Goal: Entertainment & Leisure: Consume media (video, audio)

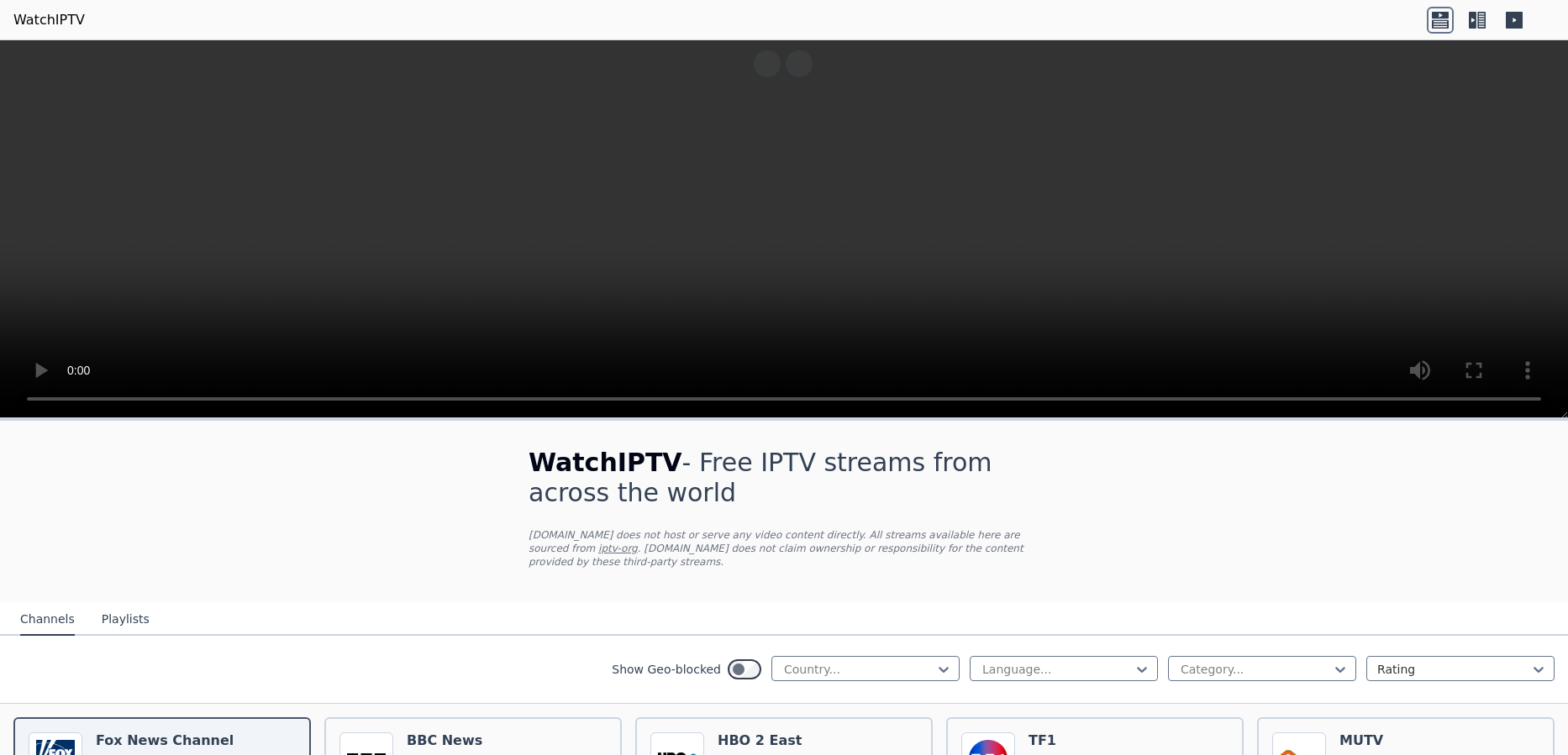
click at [1476, 8] on icon at bounding box center [1477, 20] width 27 height 27
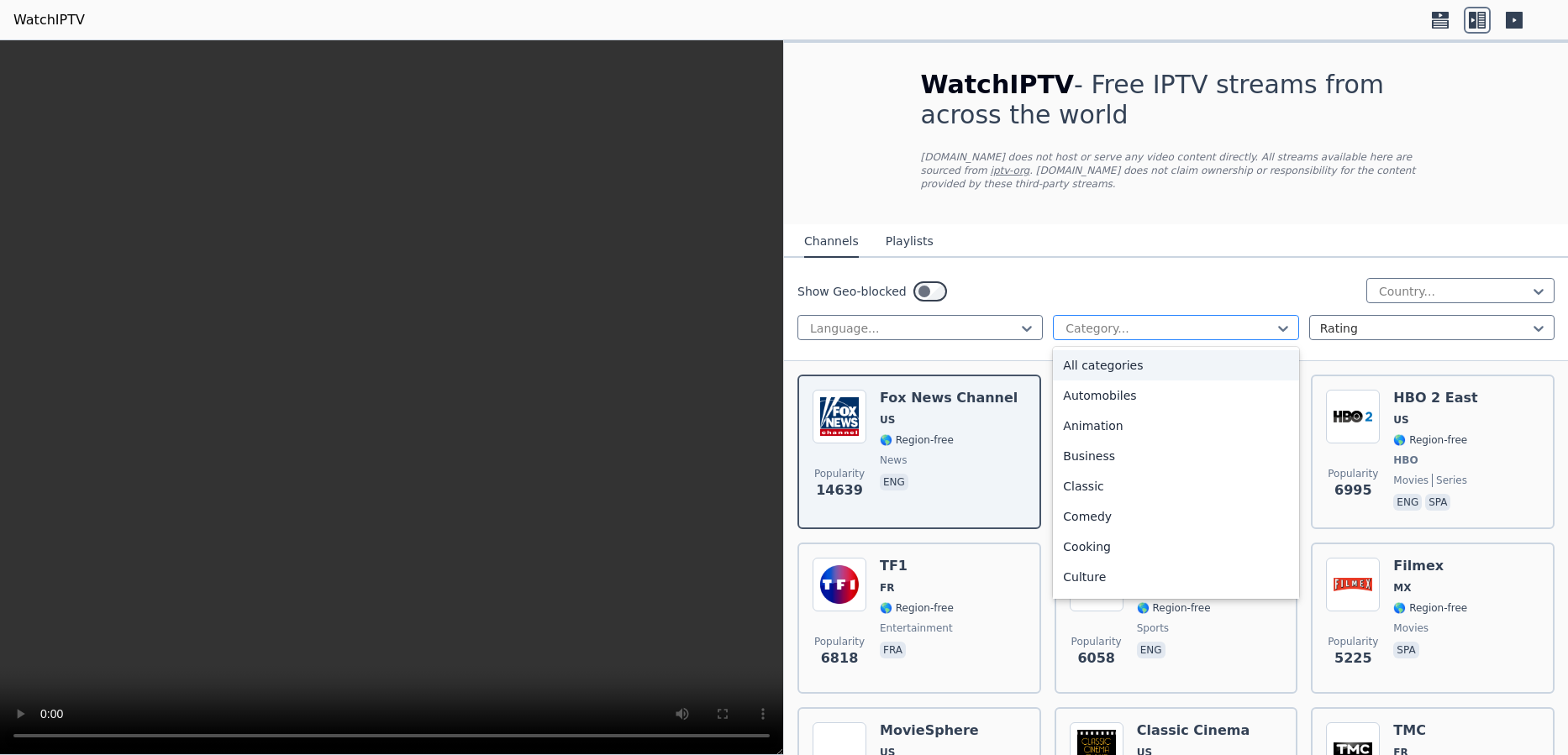
click at [1259, 320] on div at bounding box center [1169, 328] width 210 height 17
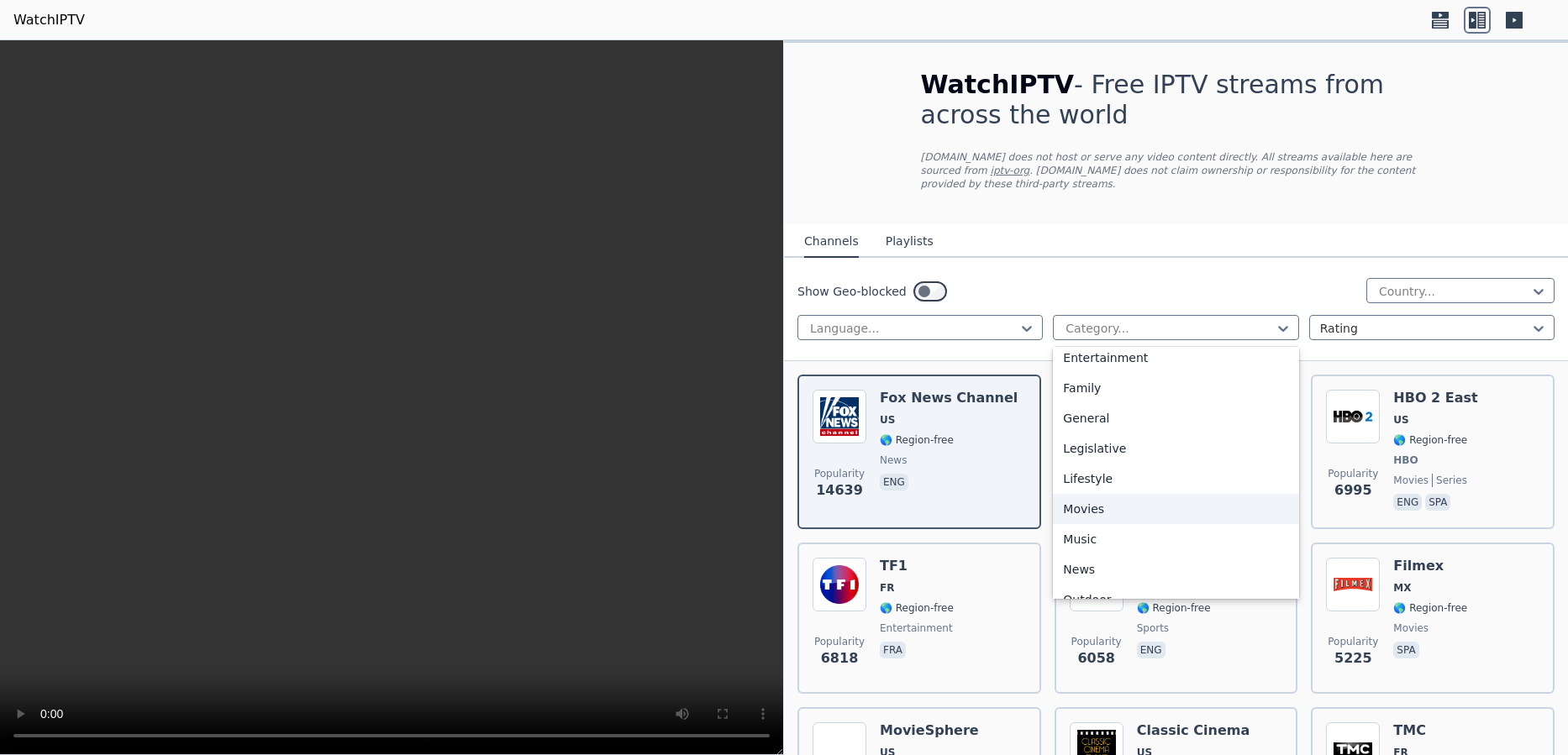
click at [1121, 494] on div "Movies" at bounding box center [1176, 509] width 245 height 30
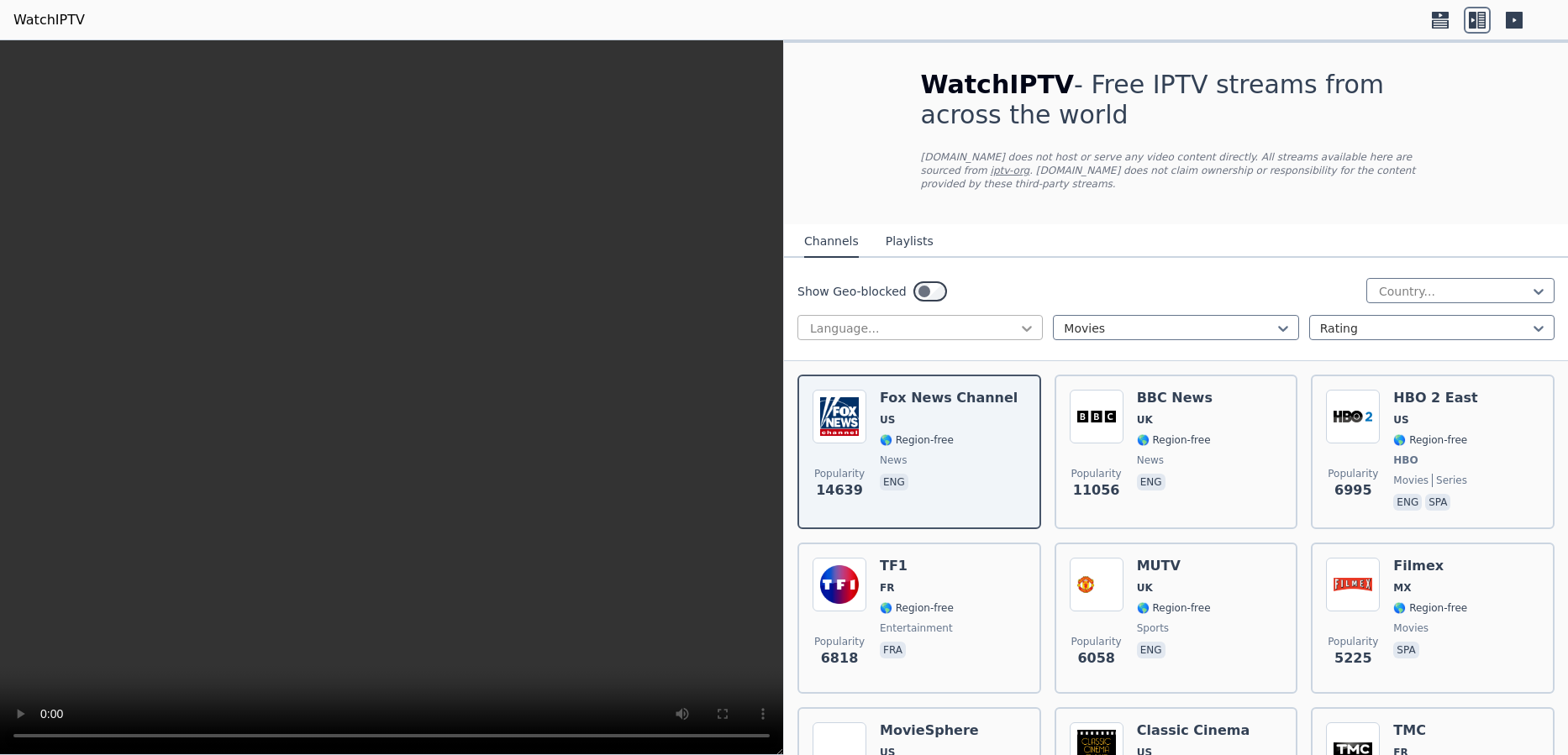
click at [1027, 320] on icon at bounding box center [1026, 328] width 17 height 17
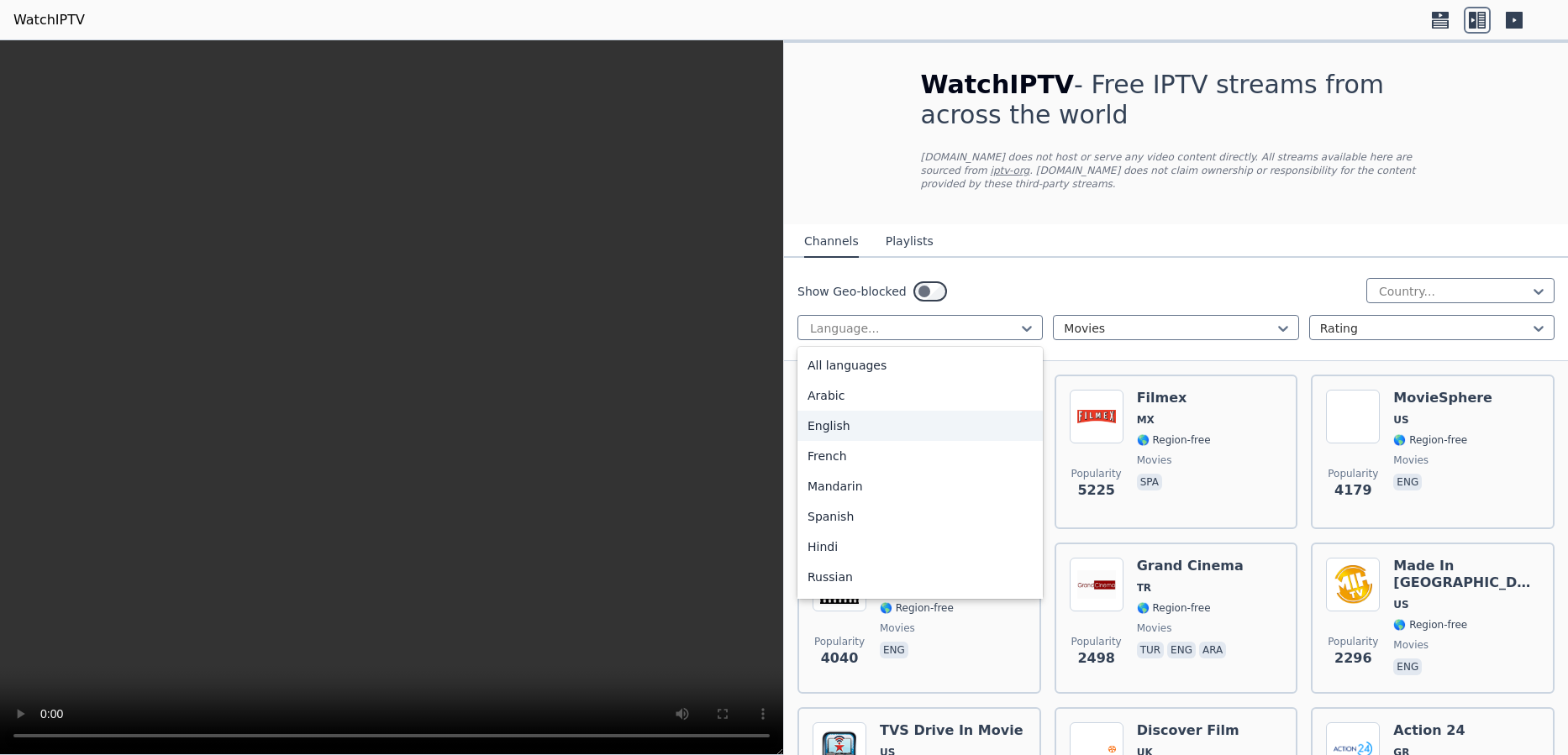
click at [893, 416] on div "English" at bounding box center [920, 426] width 245 height 30
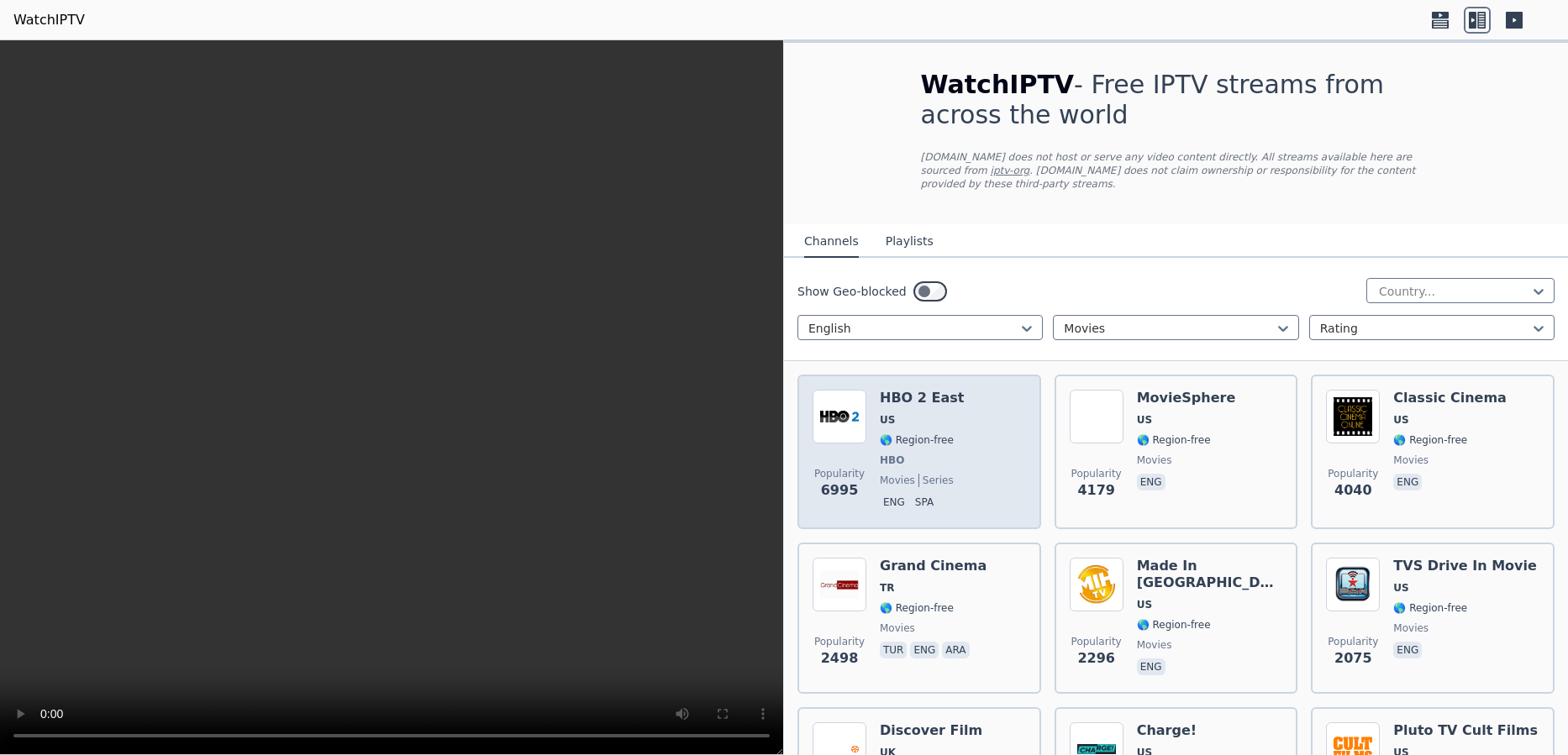
click at [903, 433] on span "🌎 Region-free" at bounding box center [916, 439] width 74 height 13
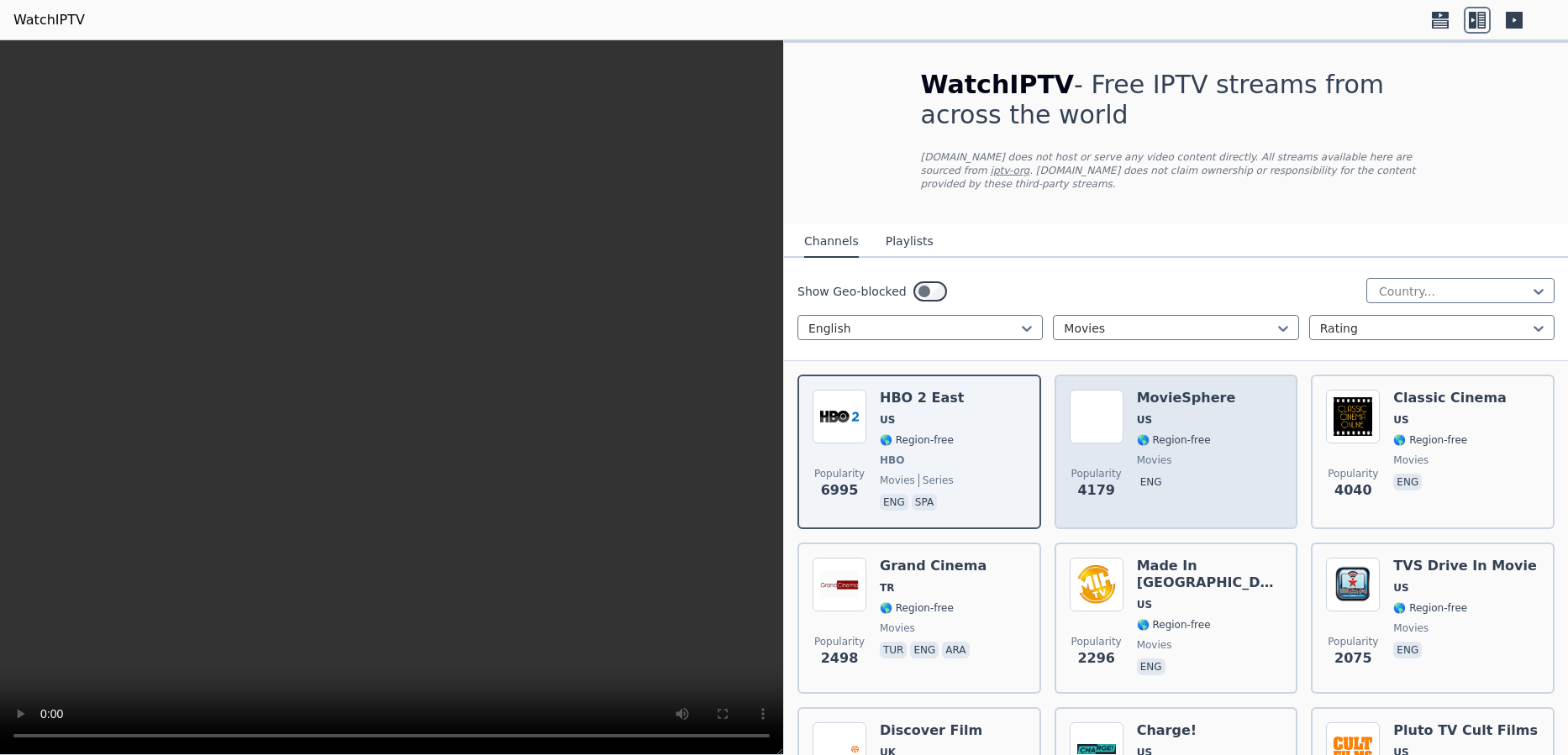
click at [1157, 474] on p "eng" at bounding box center [1151, 482] width 28 height 17
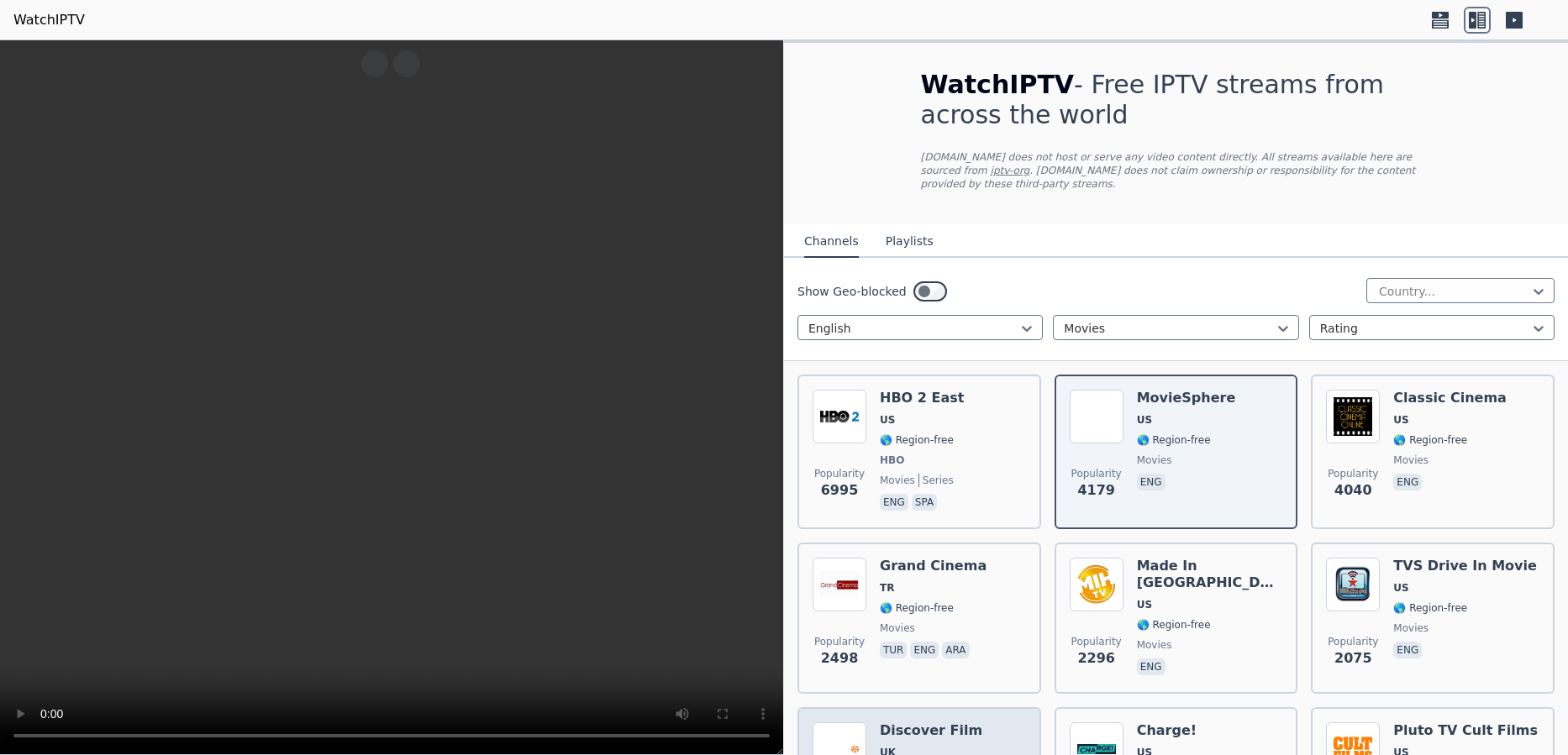
click at [959, 722] on h6 "Discover Film" at bounding box center [930, 730] width 102 height 17
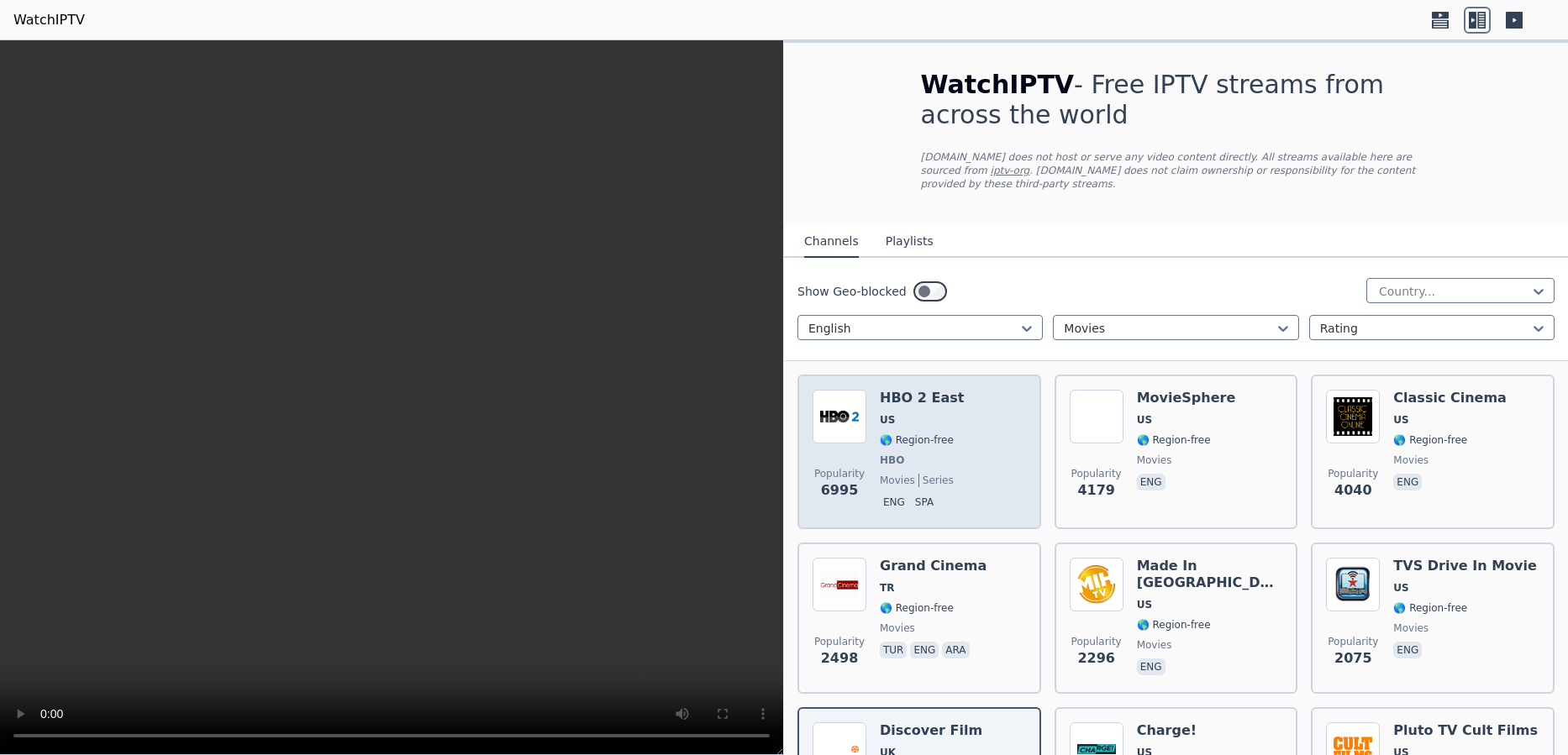
click at [937, 433] on span "🌎 Region-free" at bounding box center [916, 439] width 74 height 13
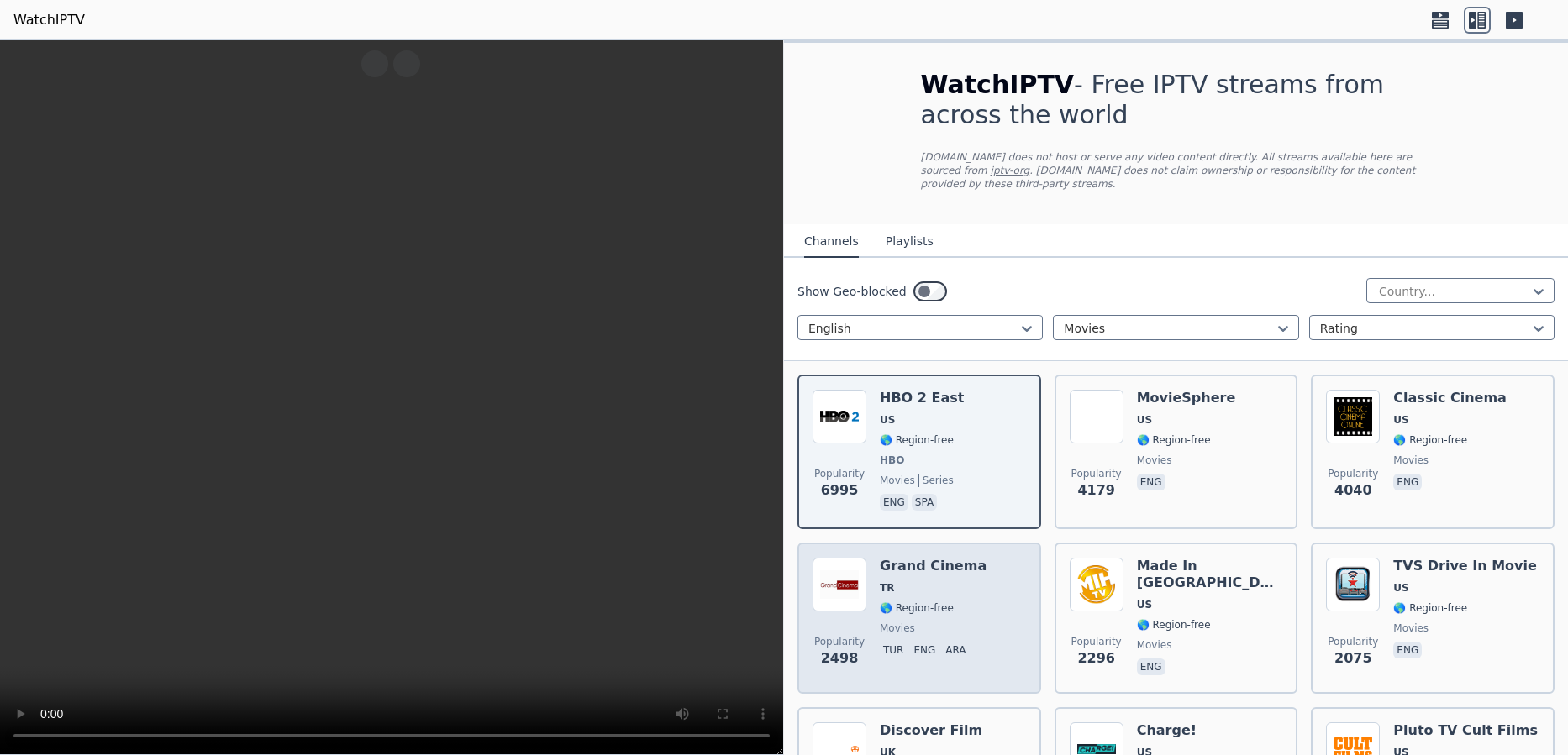
click at [927, 601] on span "🌎 Region-free" at bounding box center [916, 607] width 74 height 13
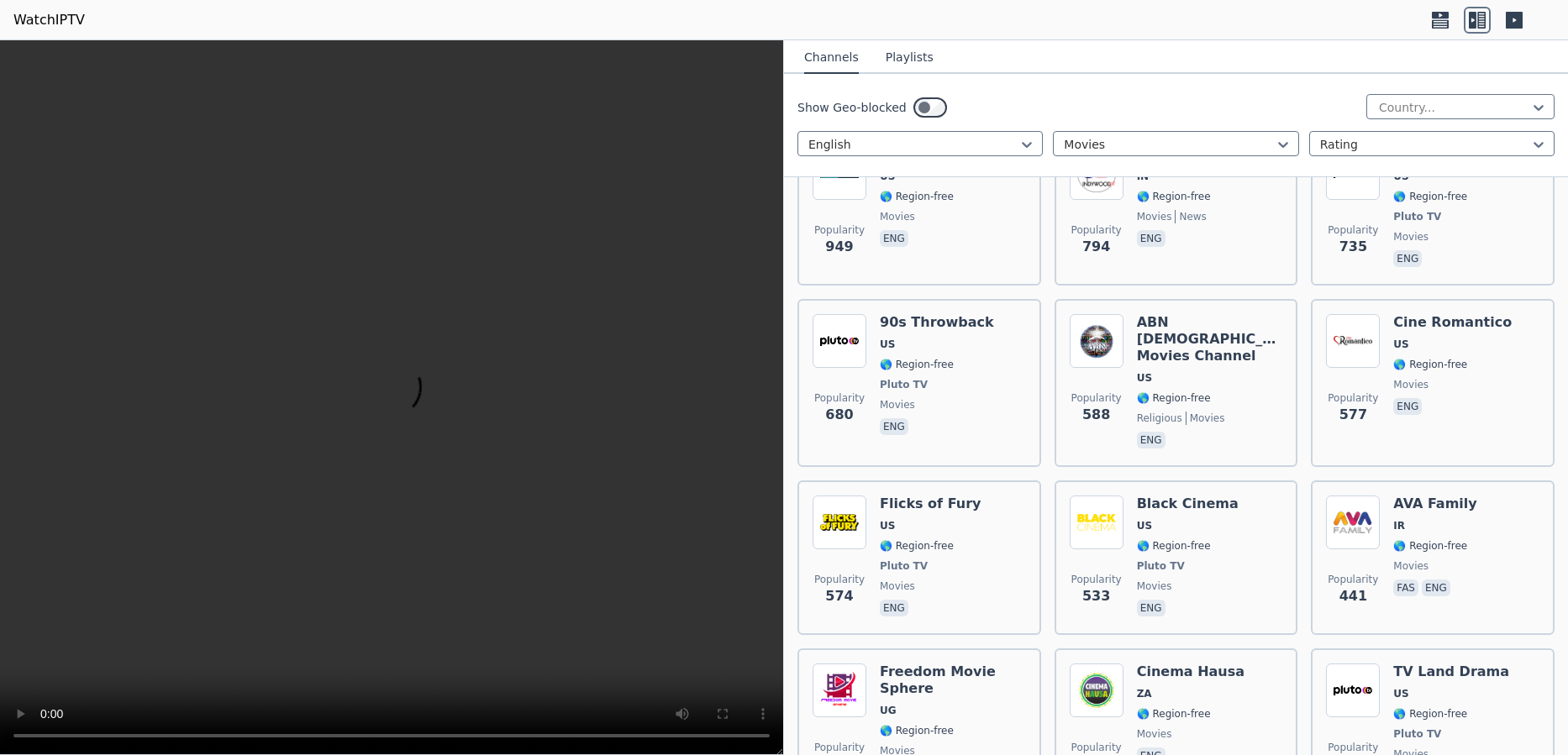
scroll to position [807, 0]
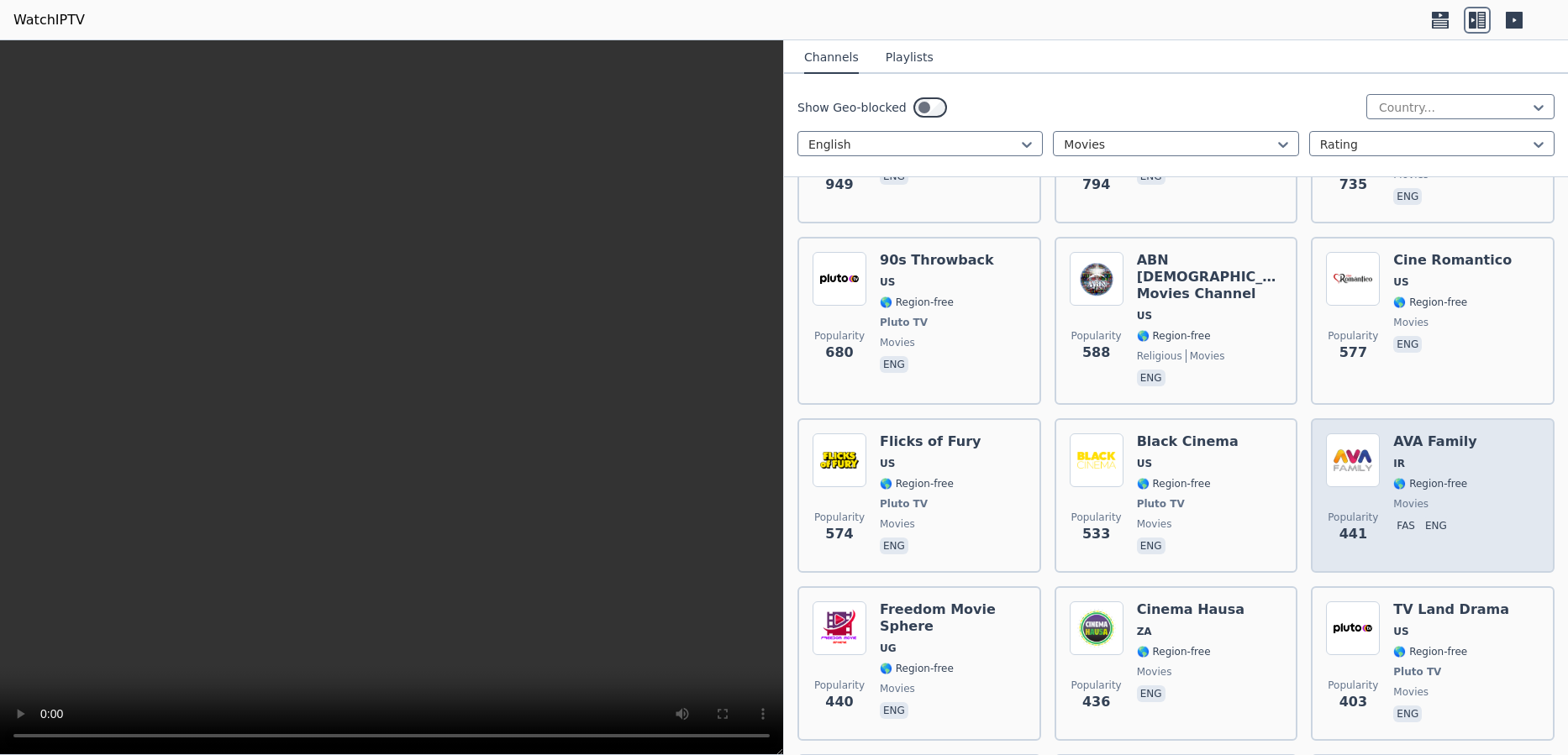
click at [1396, 478] on span "🌎 Region-free" at bounding box center [1429, 484] width 74 height 13
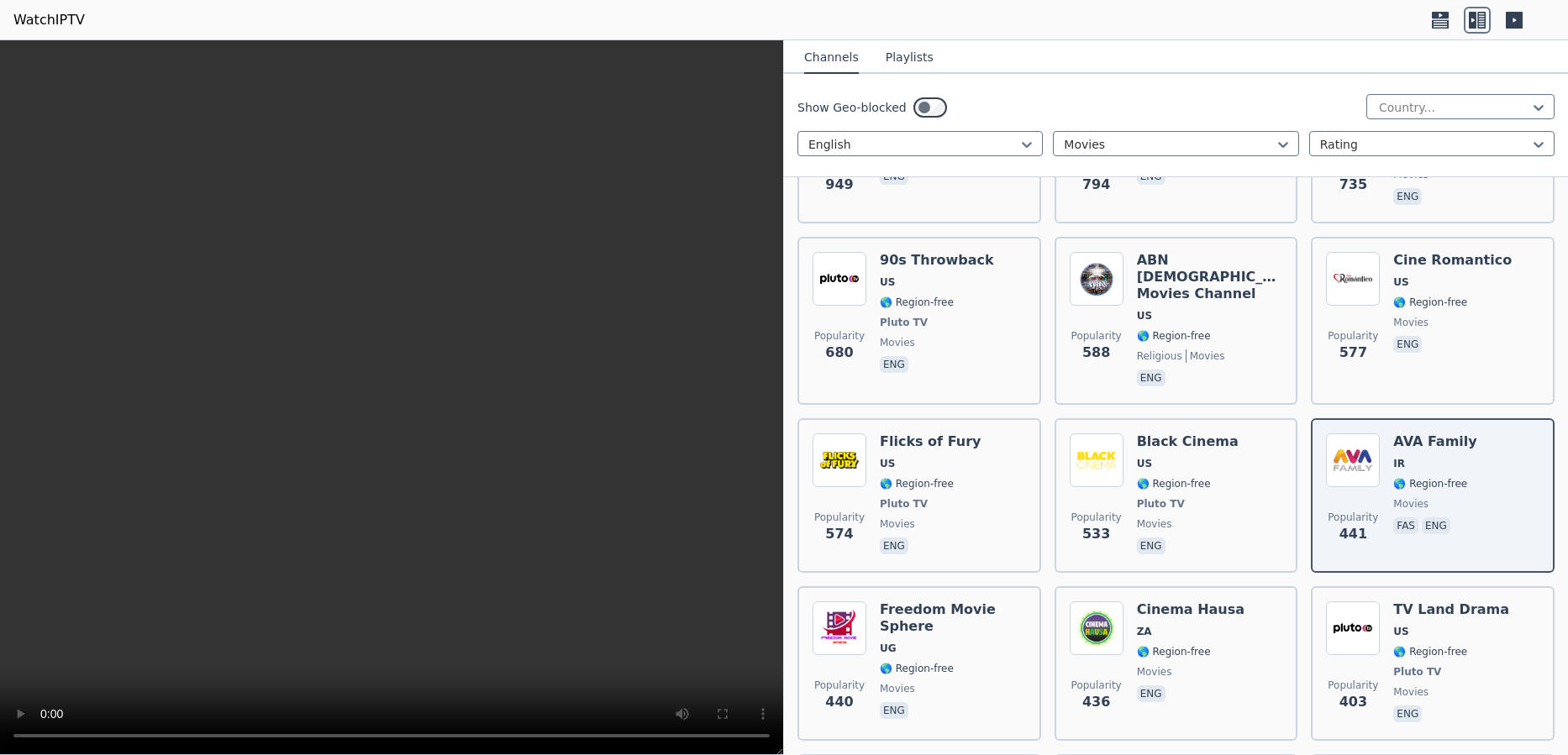
scroll to position [0, 0]
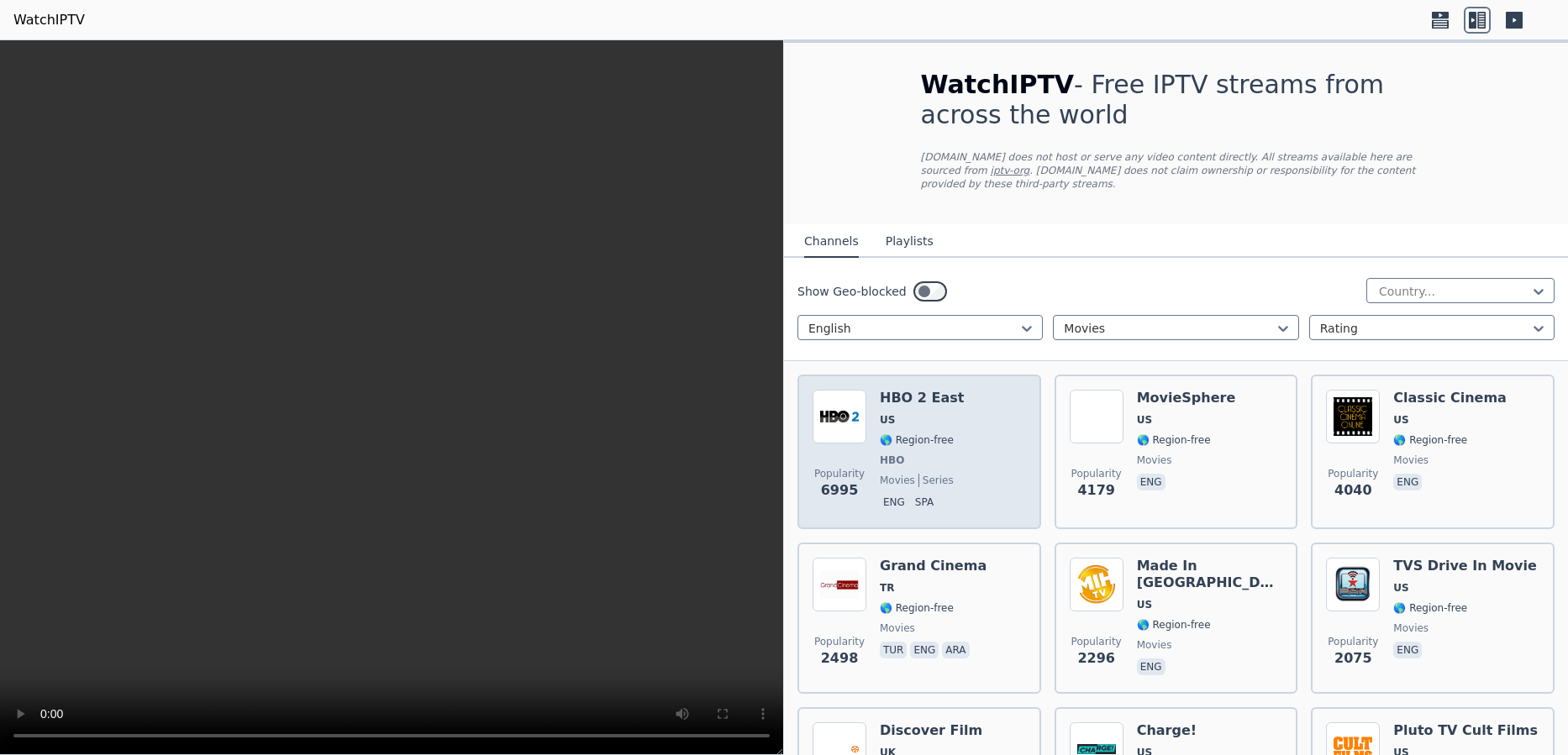
click at [945, 396] on div "HBO 2 East US 🌎 Region-free HBO movies series eng spa" at bounding box center [921, 452] width 84 height 124
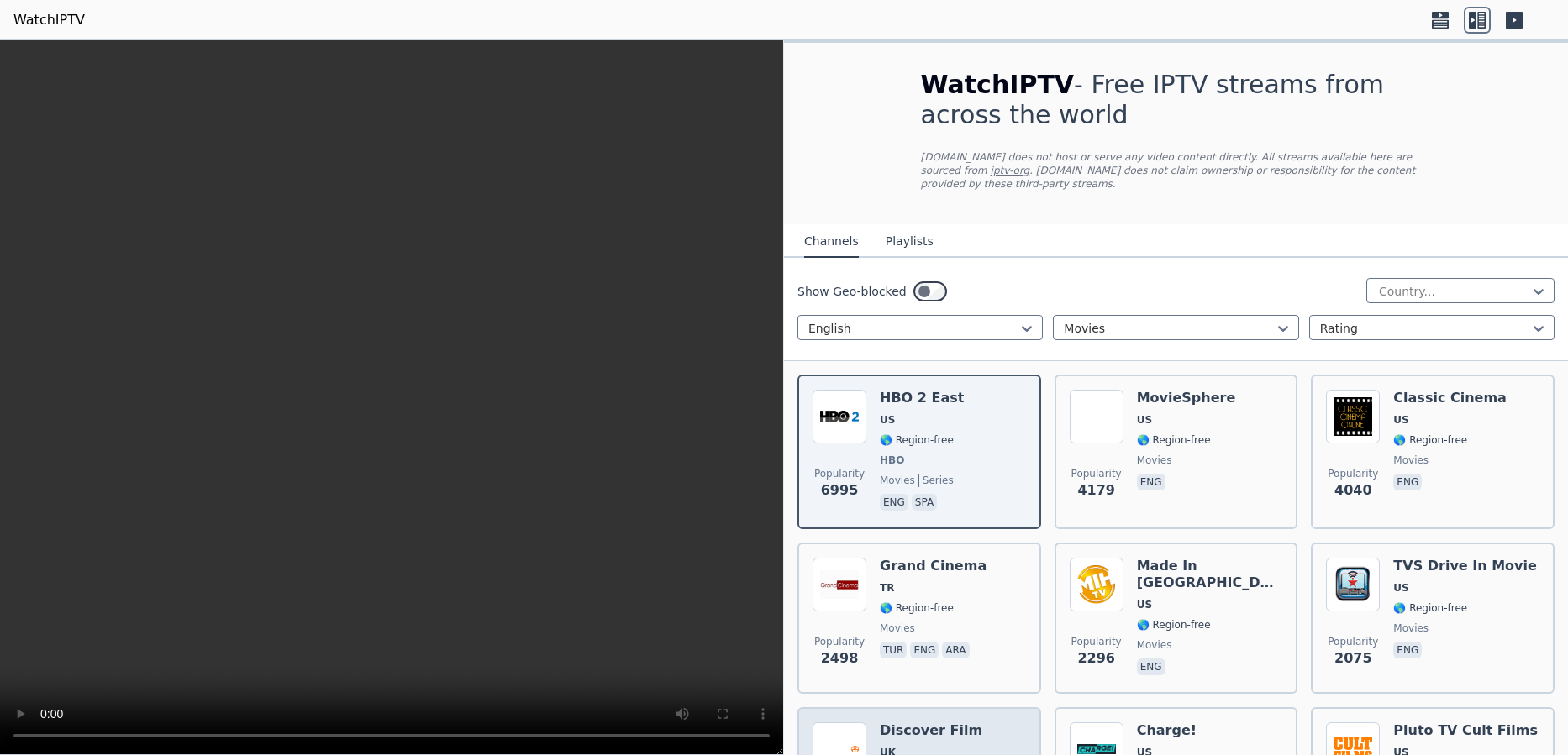
click at [917, 722] on h6 "Discover Film" at bounding box center [930, 730] width 102 height 17
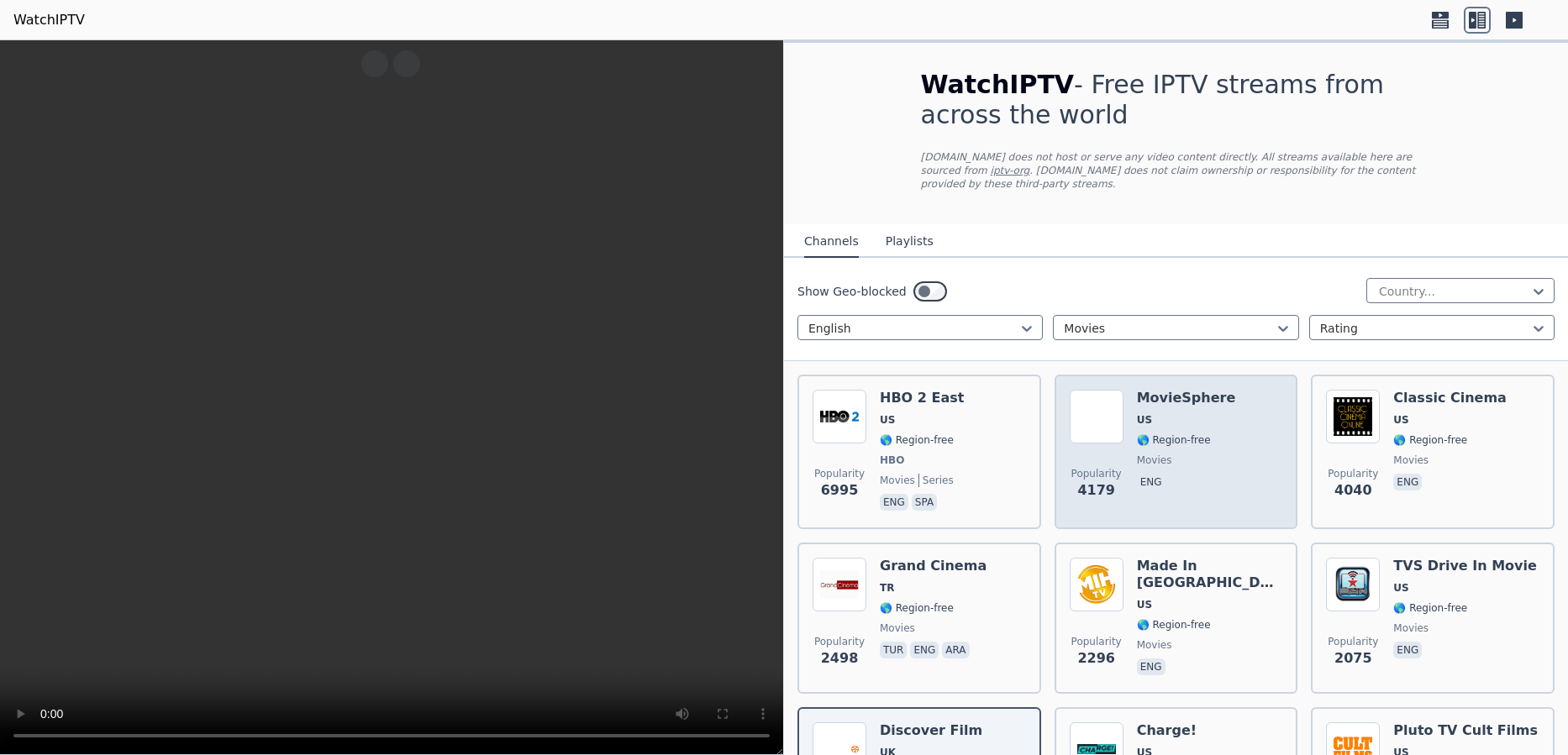
click at [1166, 433] on span "🌎 Region-free" at bounding box center [1173, 439] width 74 height 13
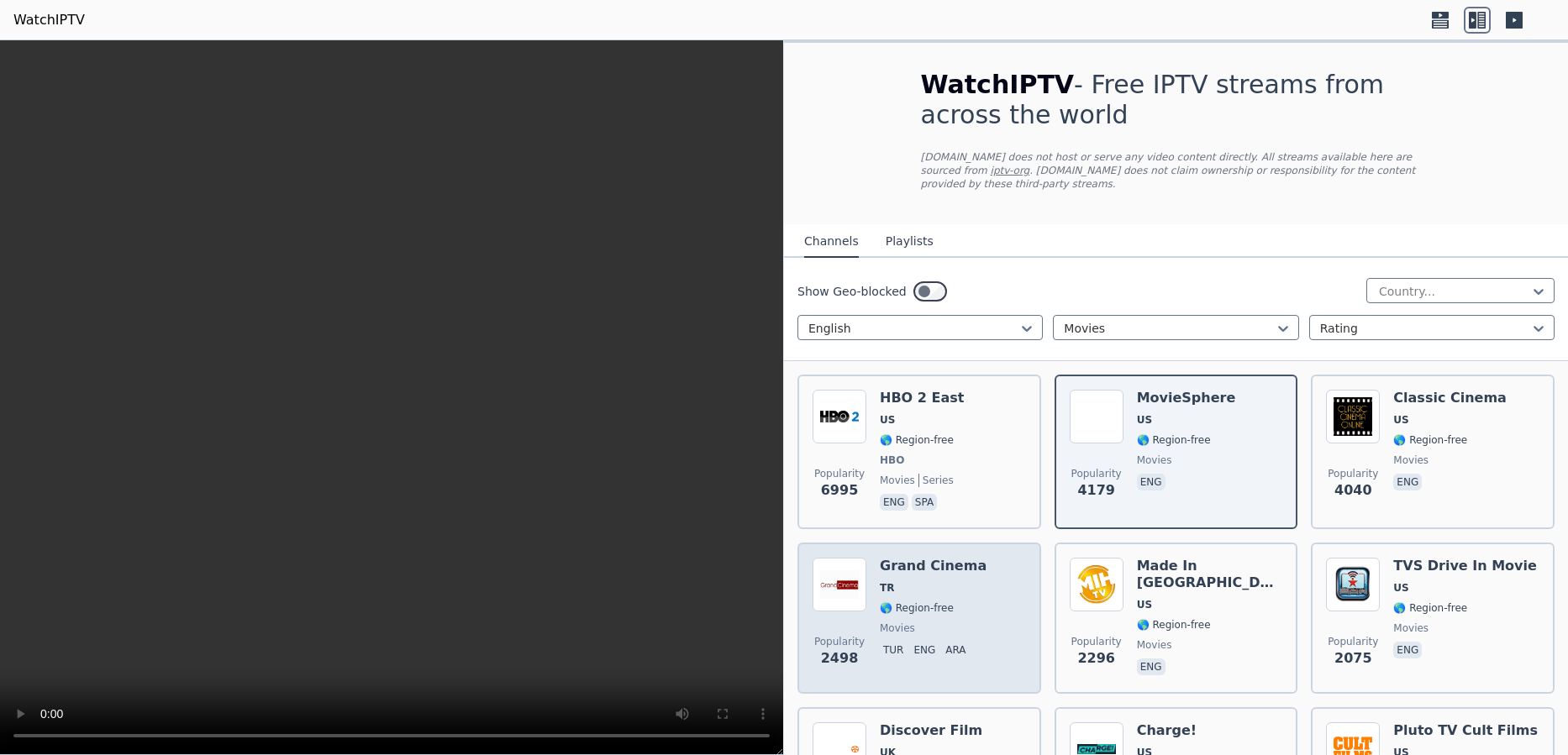
click at [910, 582] on span "TR" at bounding box center [933, 588] width 107 height 13
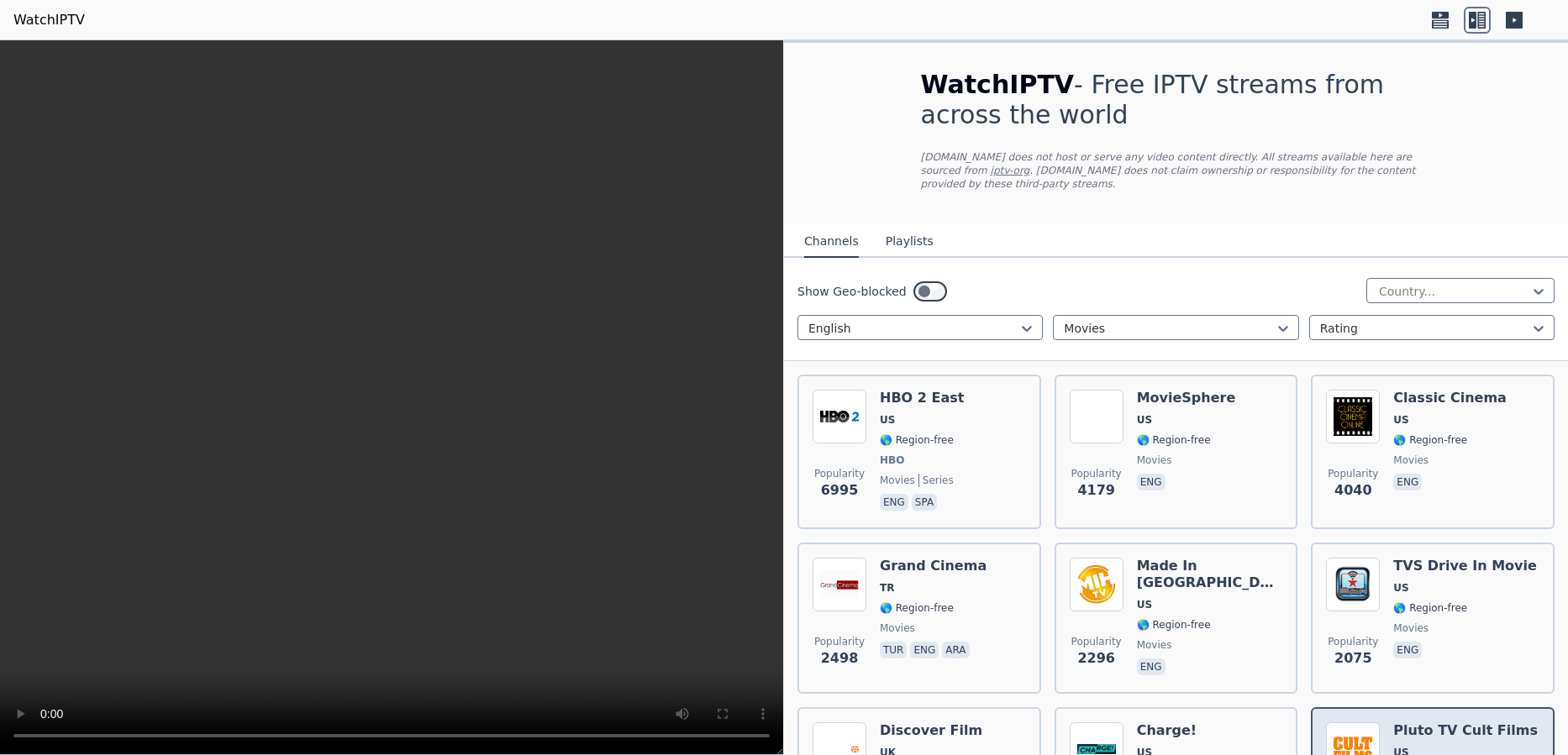
scroll to position [561, 0]
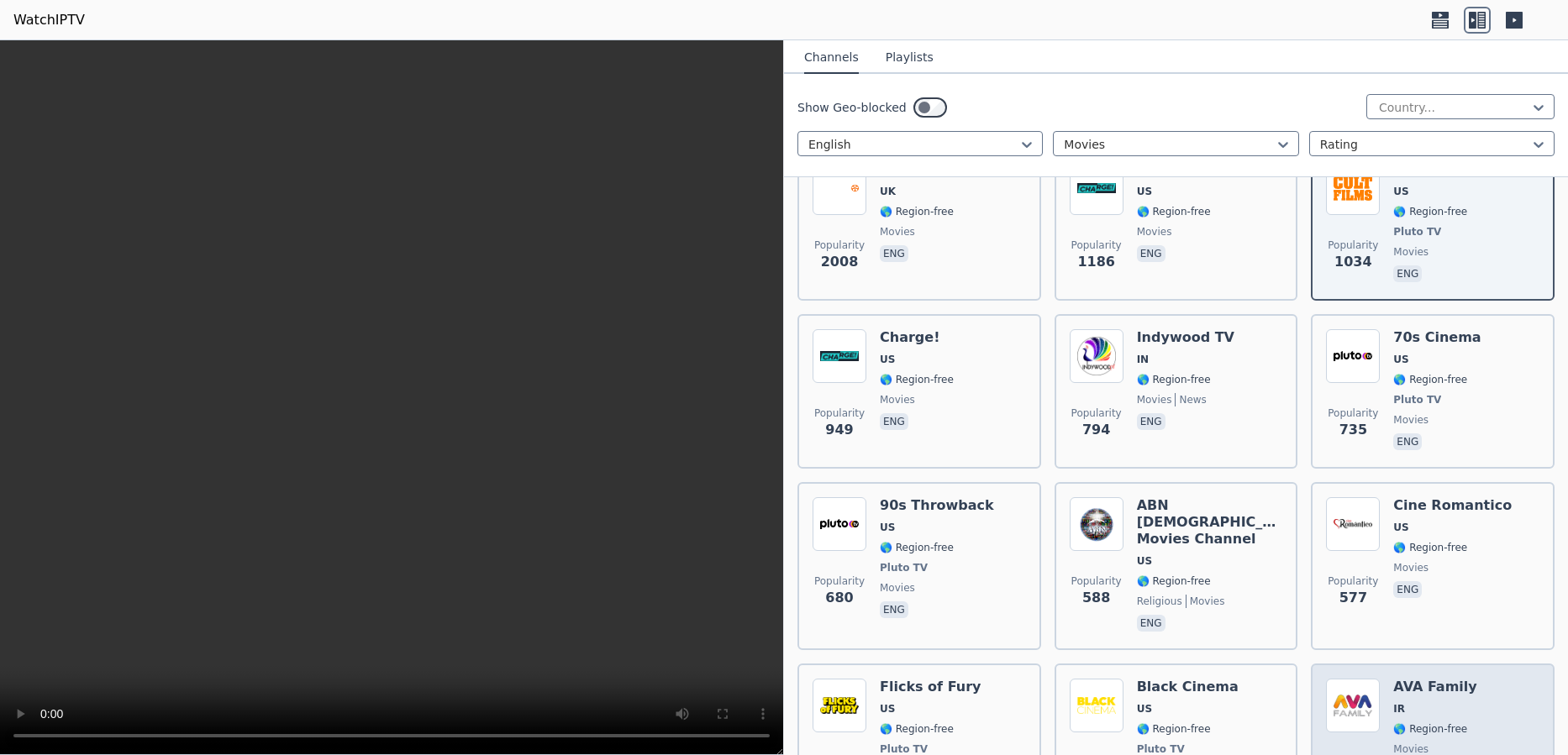
click at [1419, 703] on span "IR" at bounding box center [1435, 709] width 84 height 13
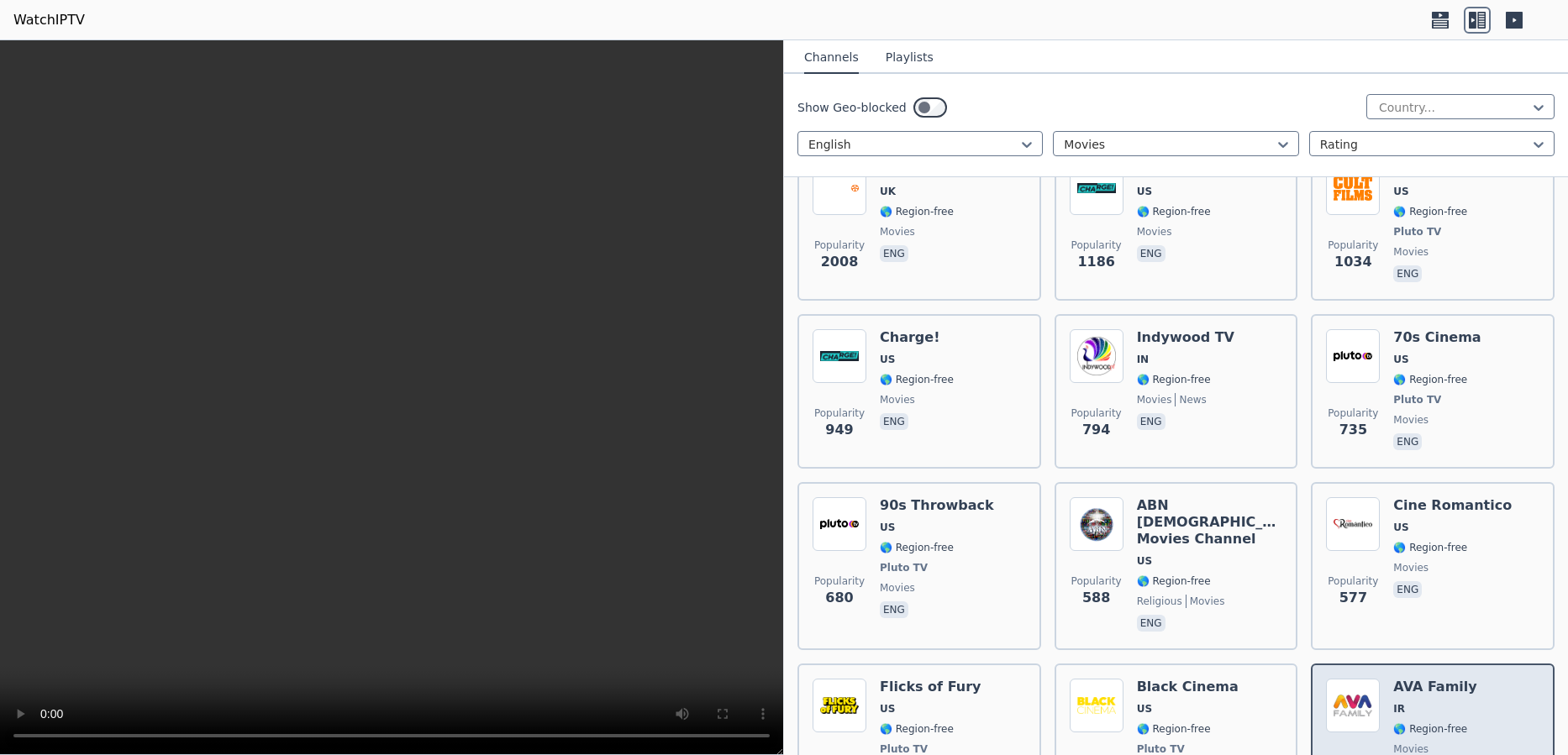
scroll to position [0, 0]
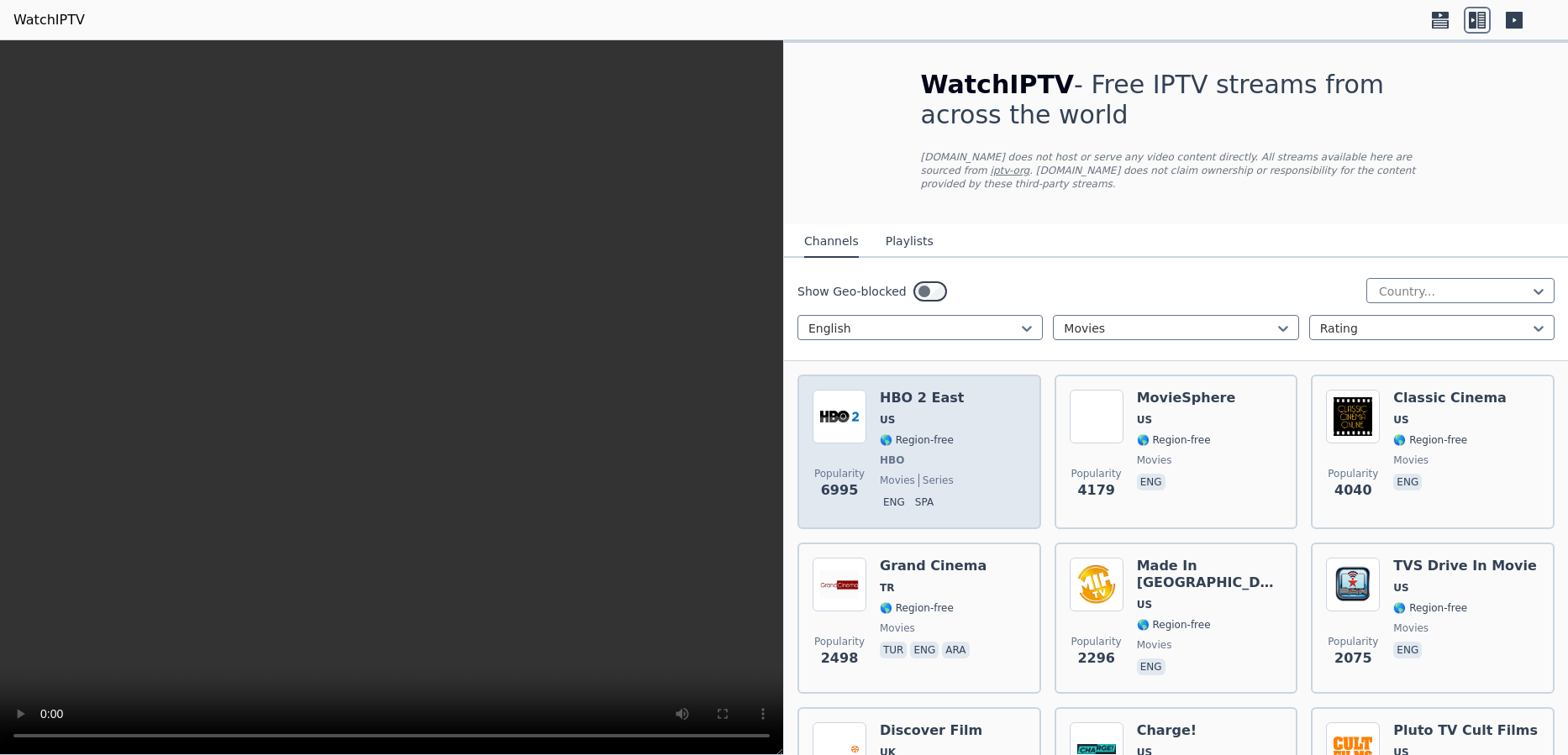
click at [935, 436] on div "HBO 2 East US 🌎 Region-free HBO movies series eng spa" at bounding box center [921, 452] width 84 height 124
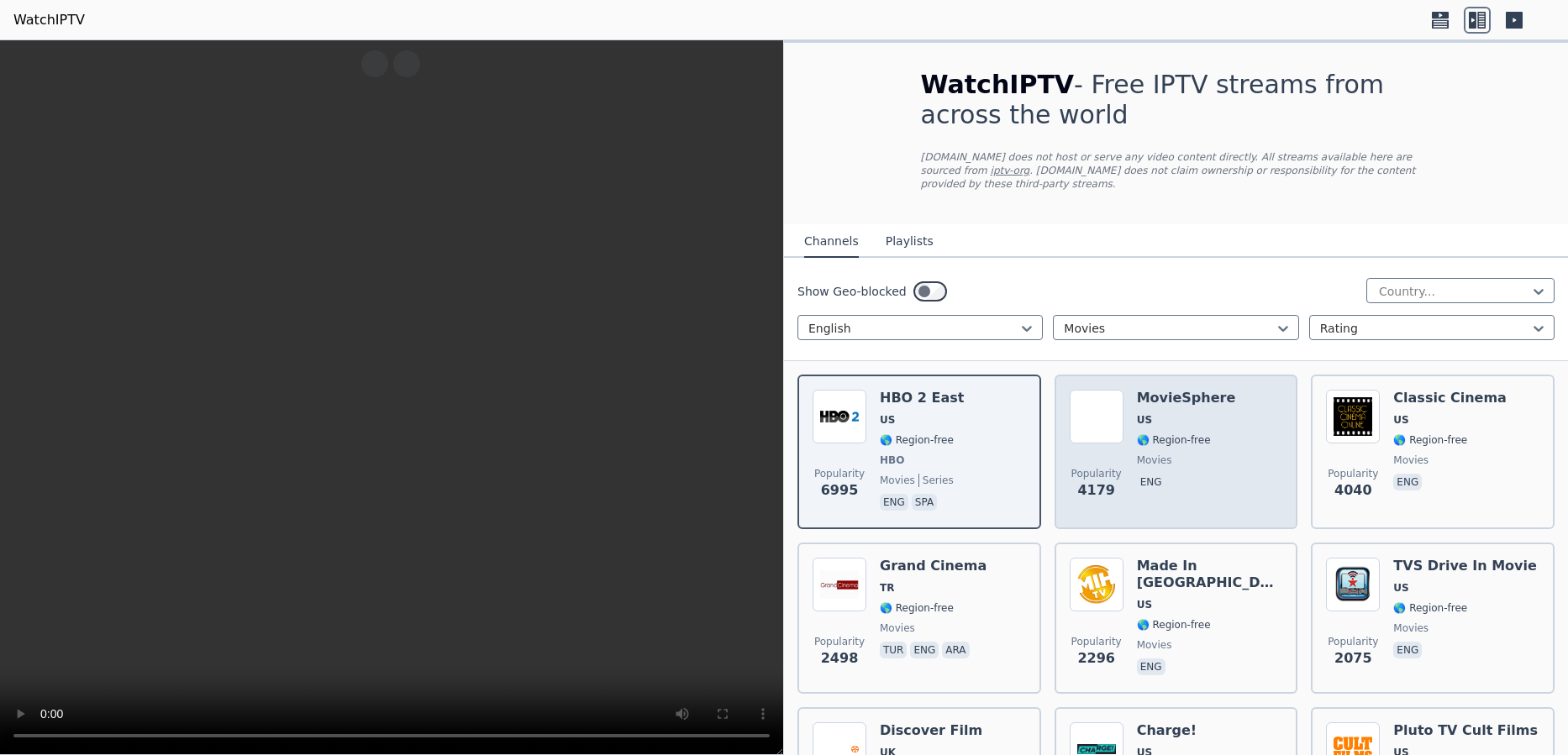
click at [1181, 433] on span "🌎 Region-free" at bounding box center [1173, 439] width 74 height 13
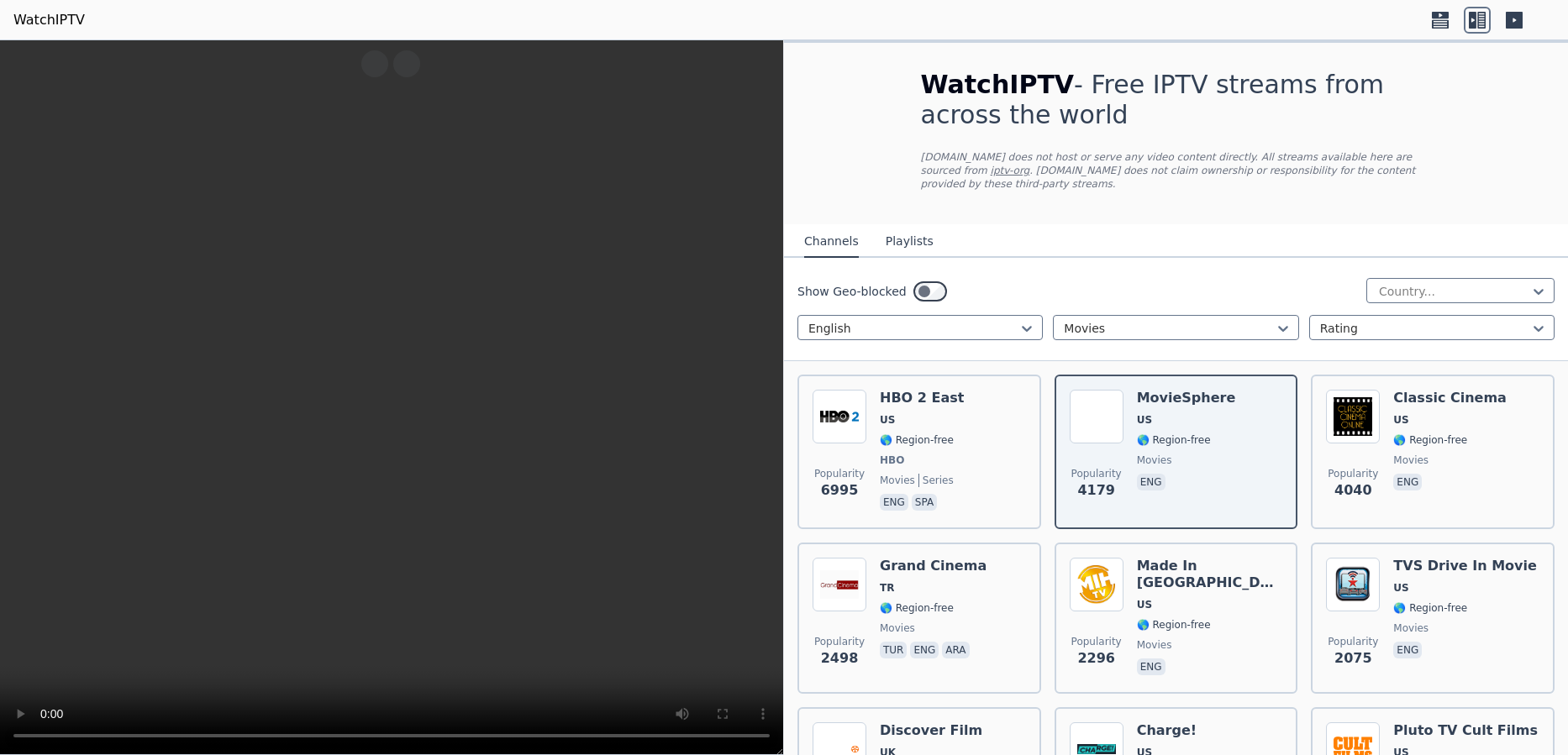
click at [372, 438] on video at bounding box center [391, 398] width 783 height 715
